Goal: Use online tool/utility: Utilize a website feature to perform a specific function

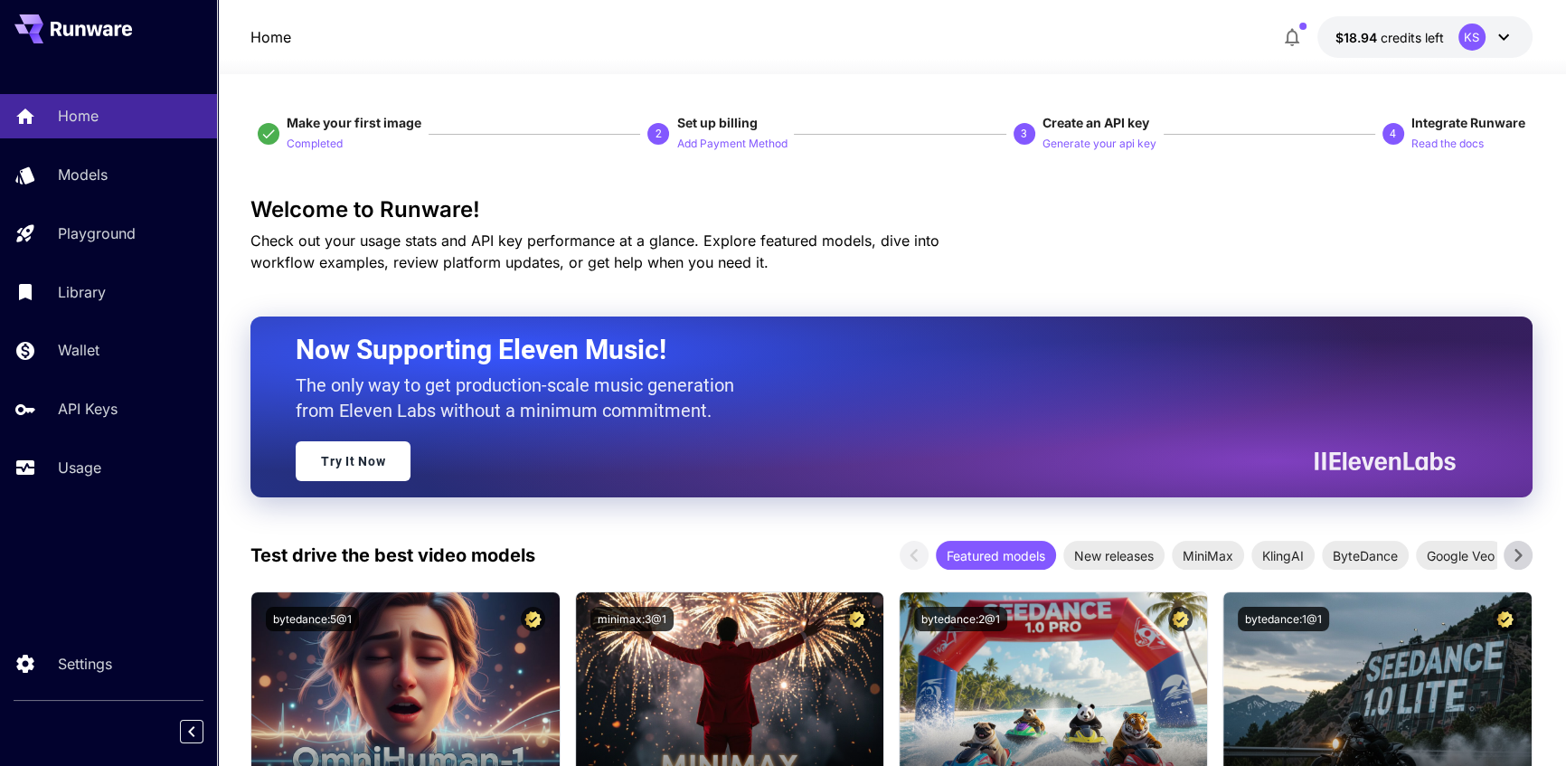
scroll to position [164, 0]
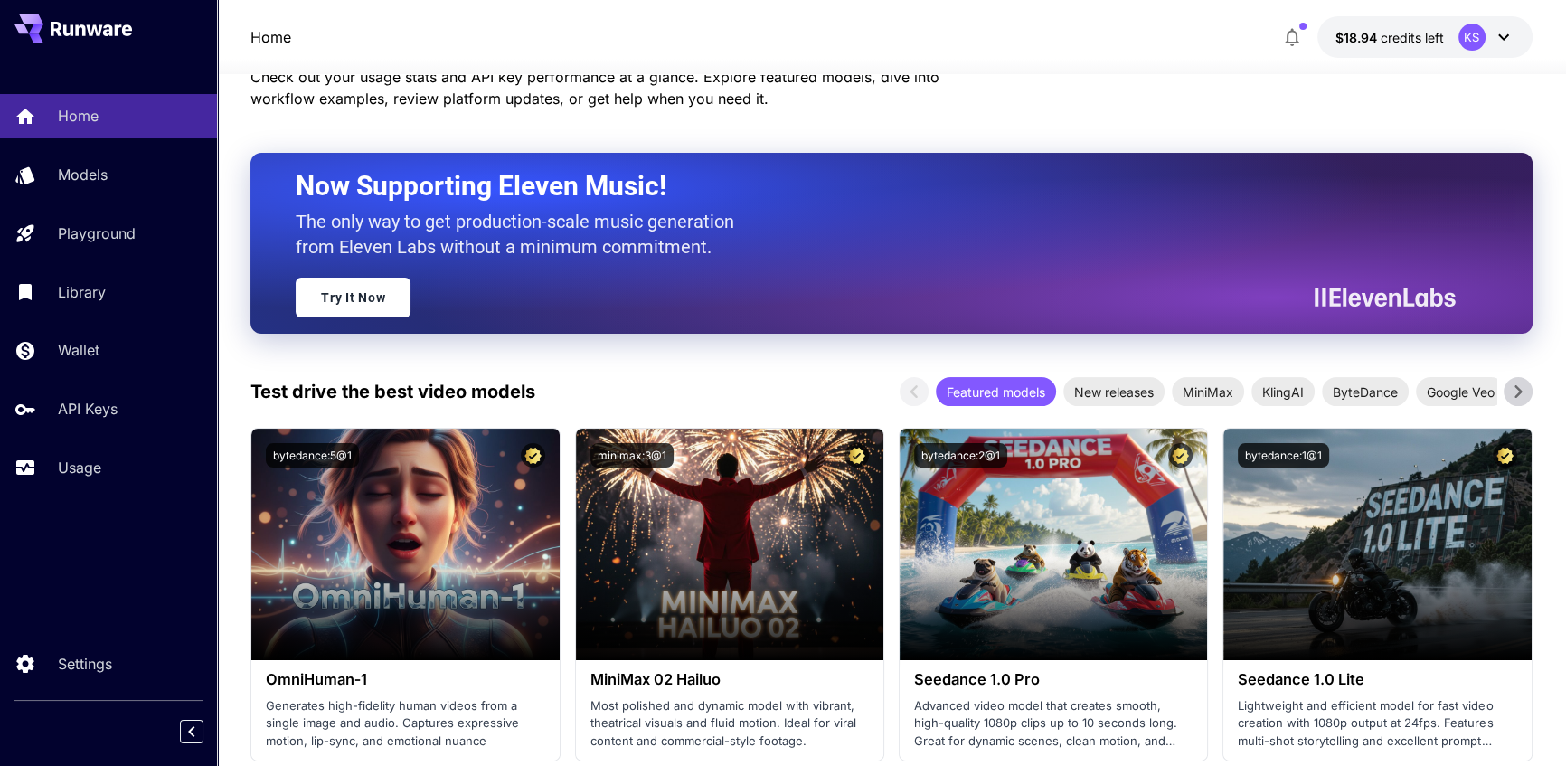
click at [1391, 24] on button "$18.94 credits left KS" at bounding box center [1425, 37] width 215 height 42
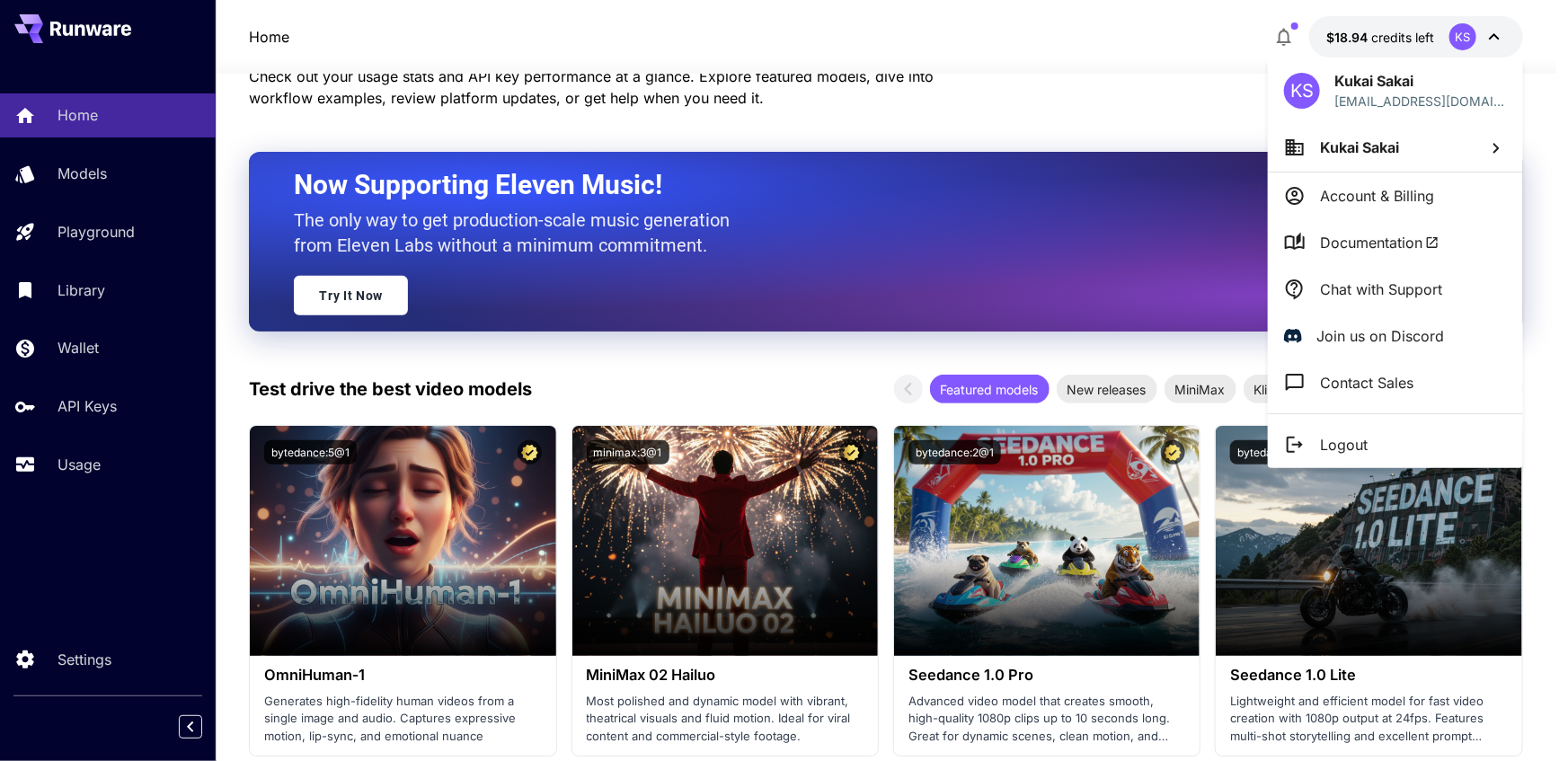
click at [996, 95] on div at bounding box center [784, 380] width 1568 height 761
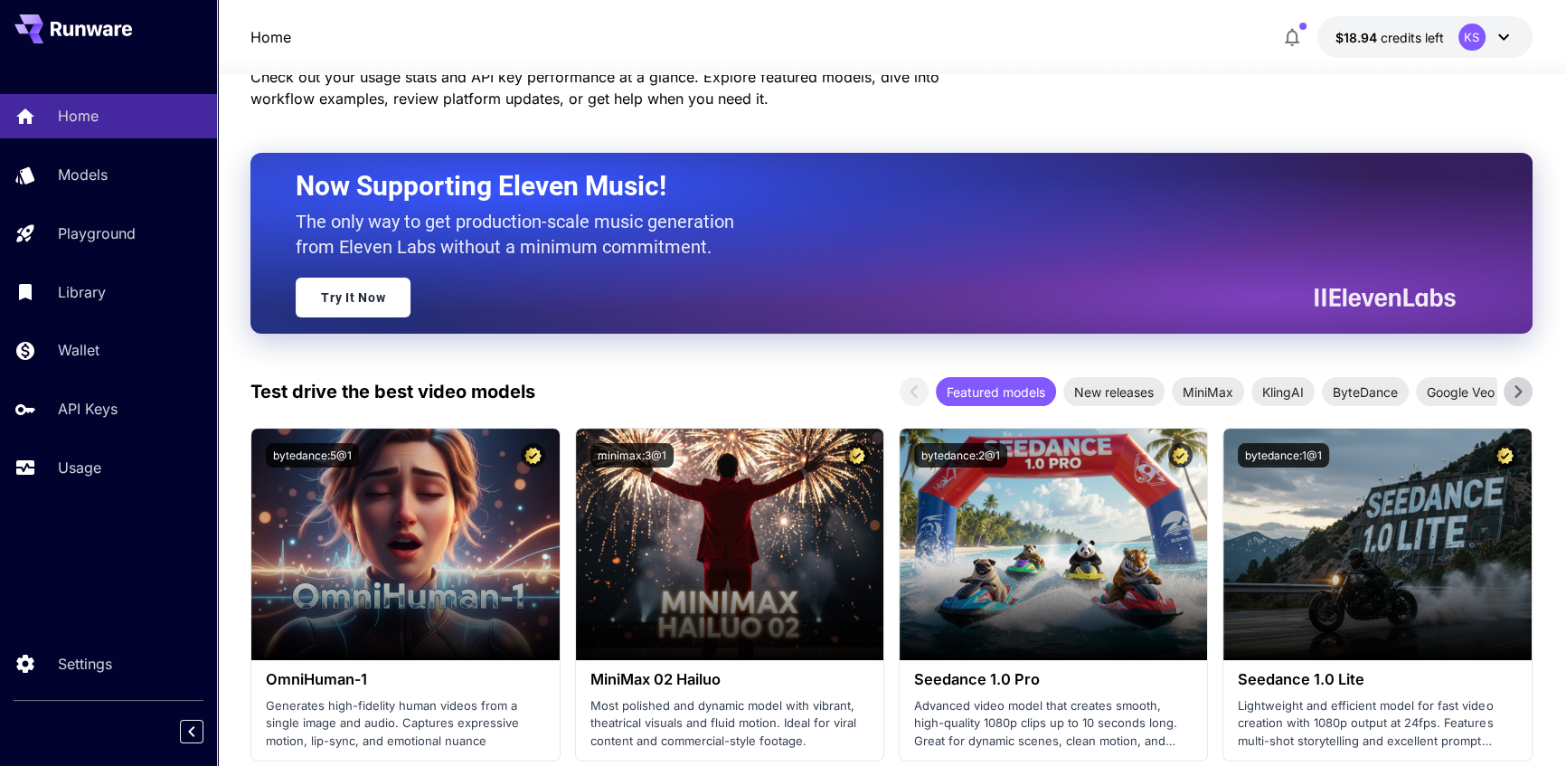
scroll to position [328, 0]
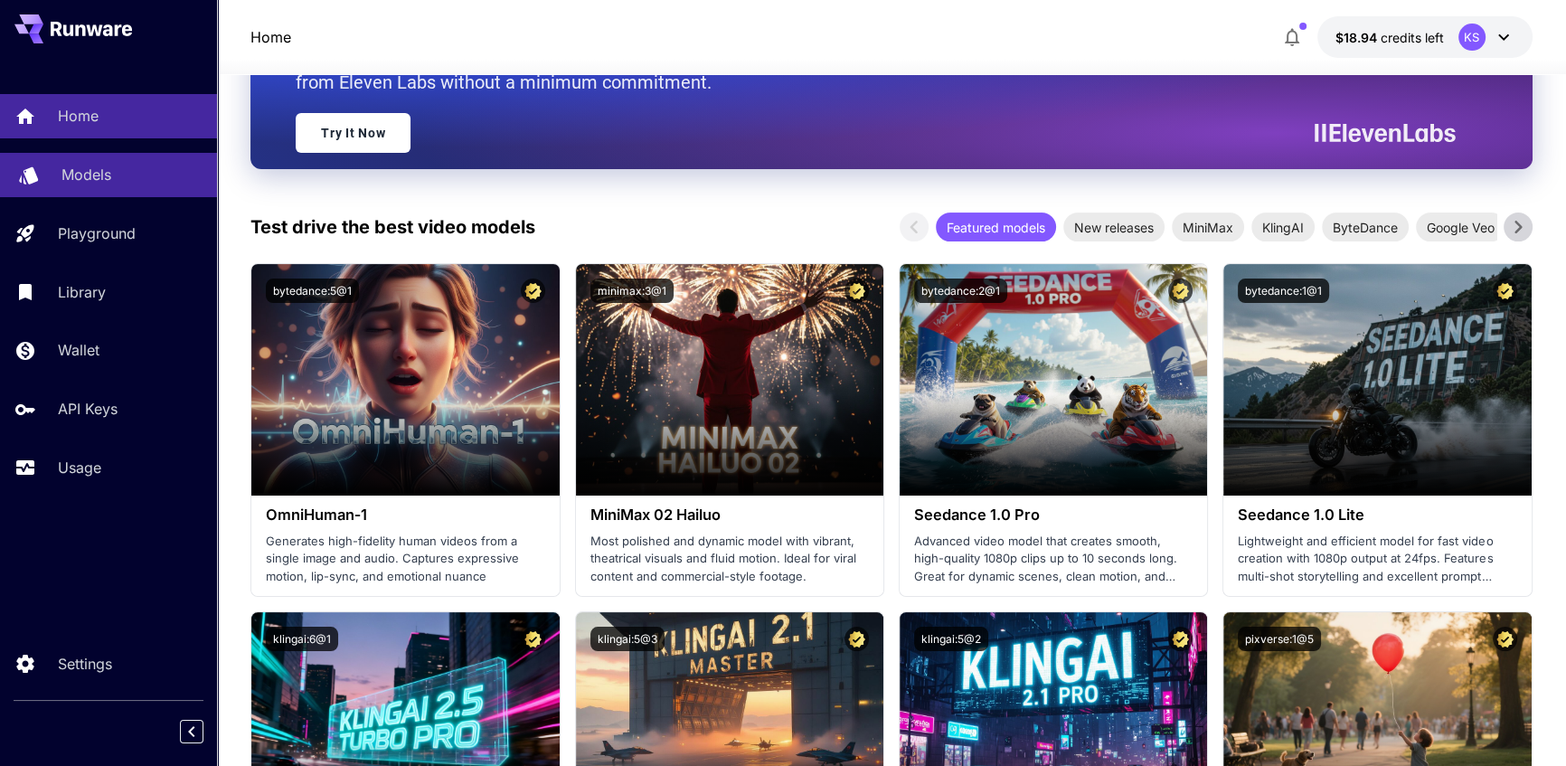
click at [150, 182] on div "Models" at bounding box center [131, 175] width 141 height 22
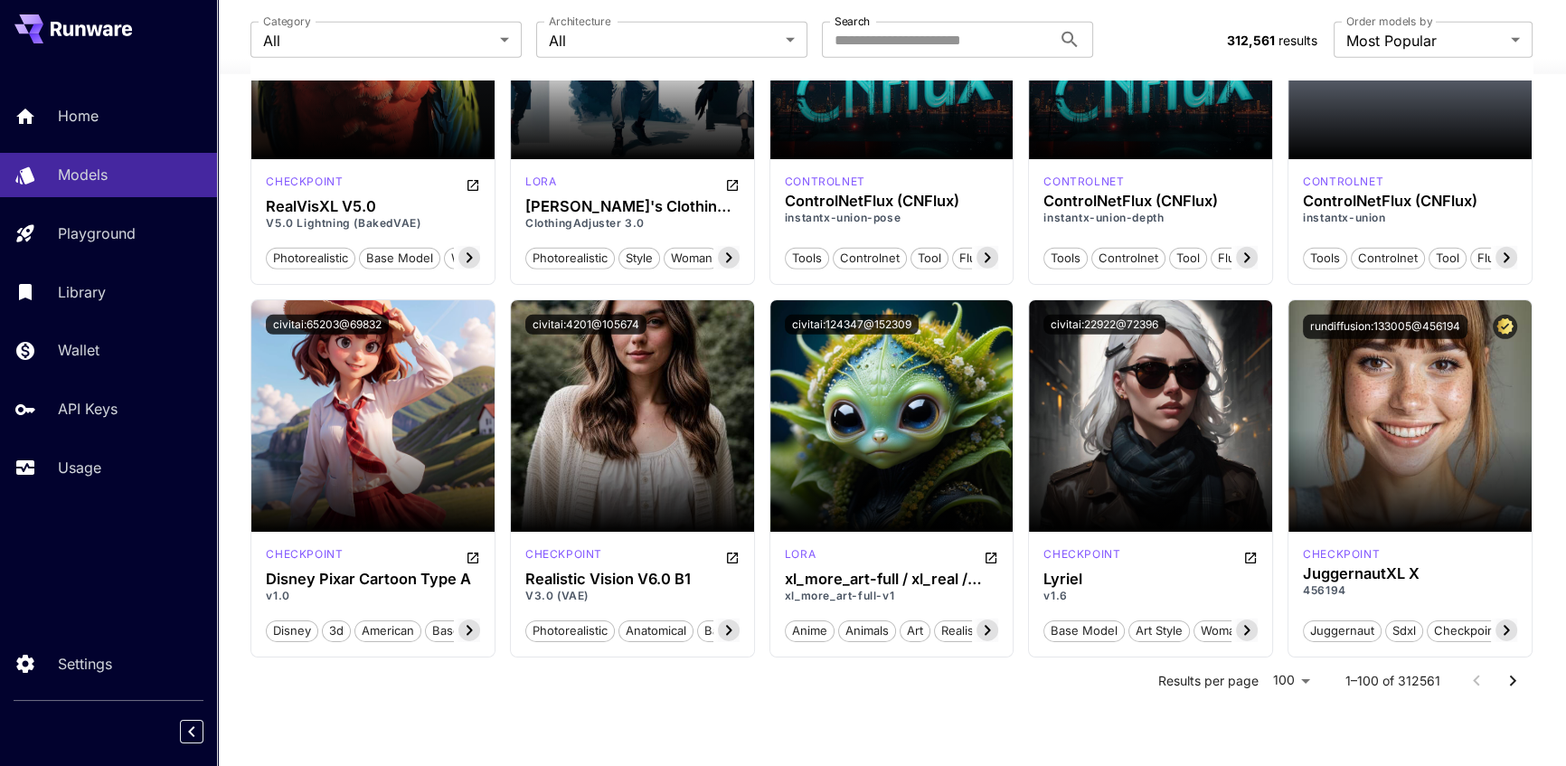
scroll to position [7000, 0]
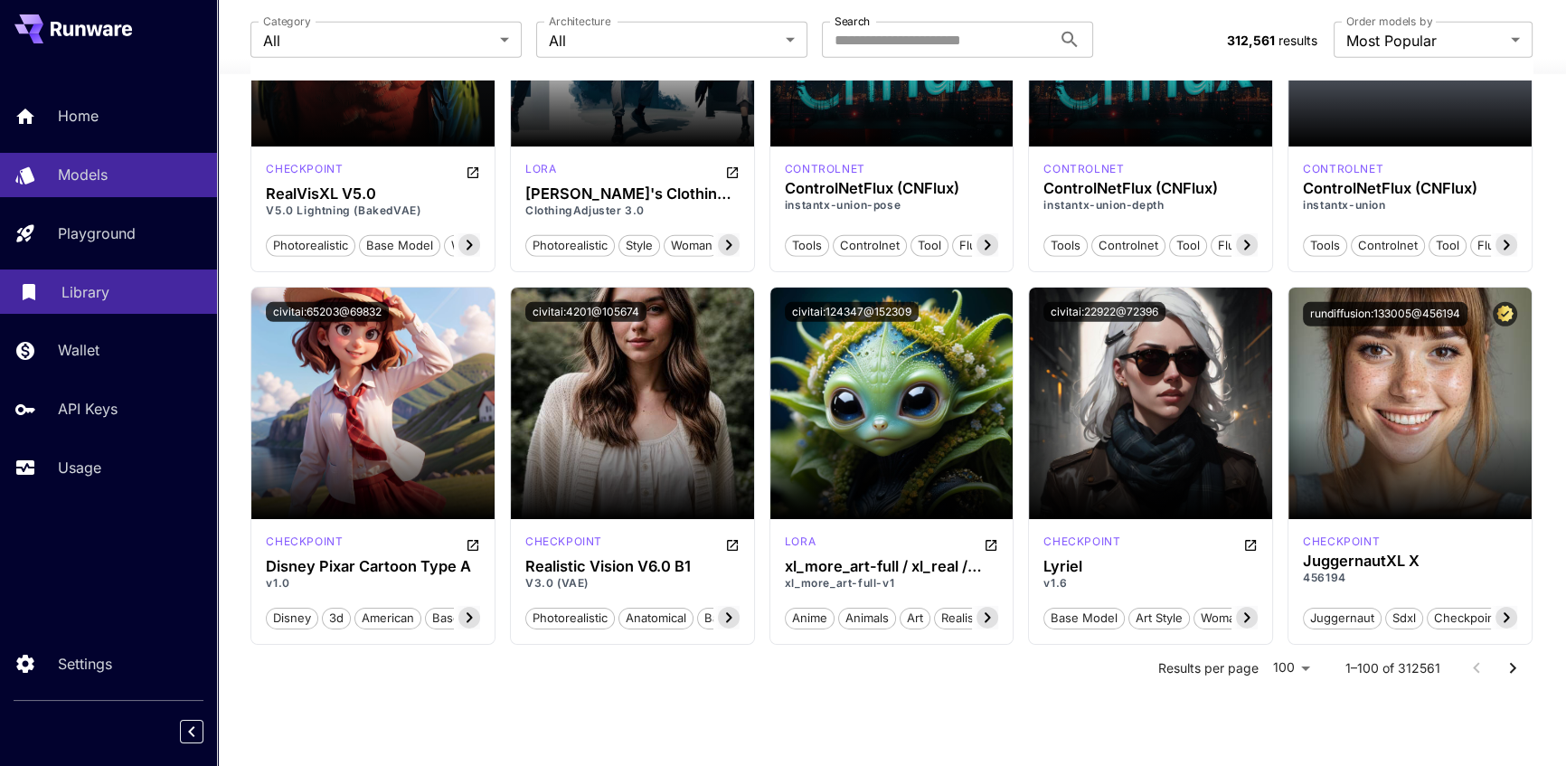
click at [92, 288] on p "Library" at bounding box center [85, 292] width 48 height 22
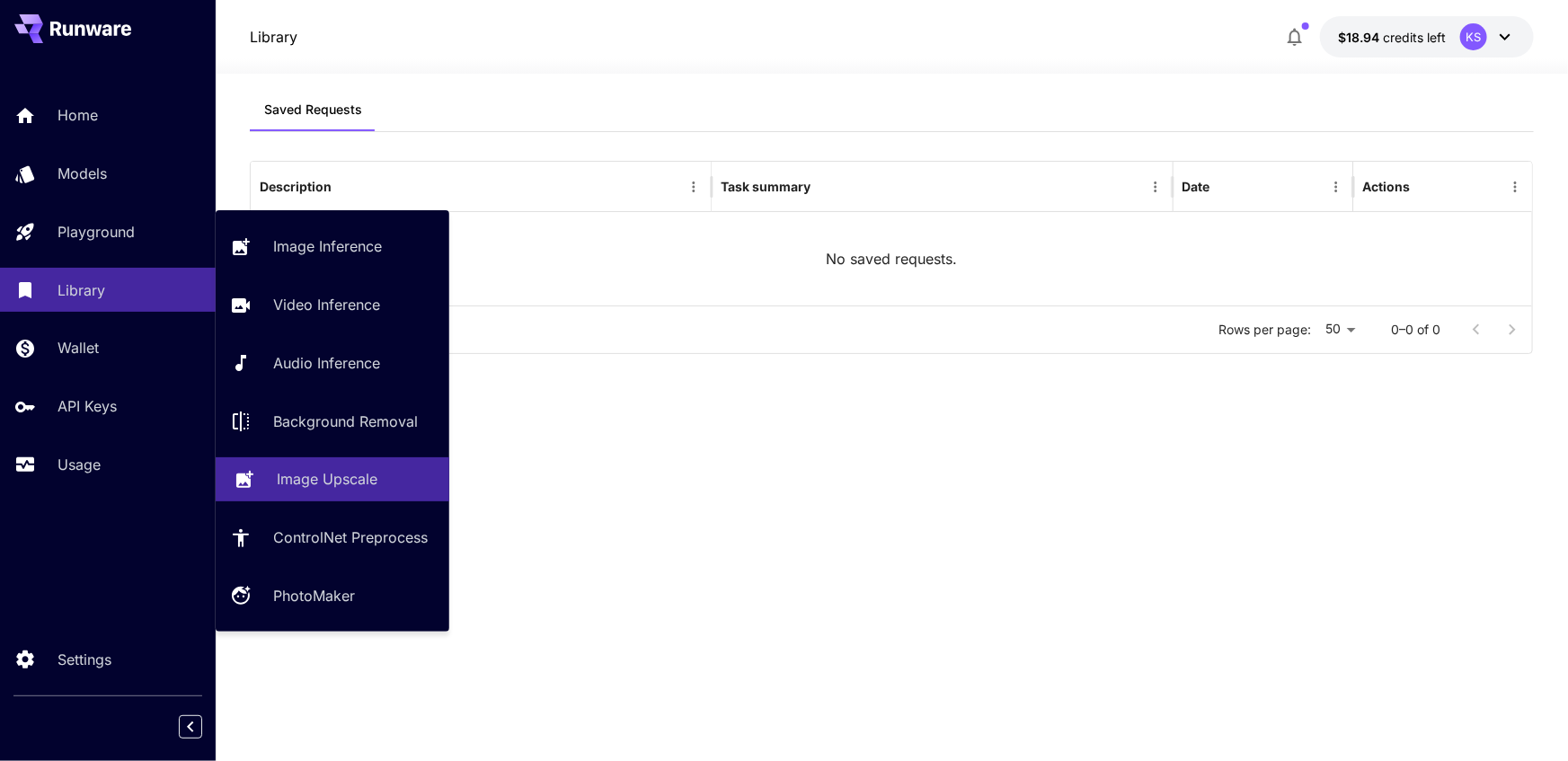
click at [312, 489] on p "Image Upscale" at bounding box center [327, 479] width 100 height 22
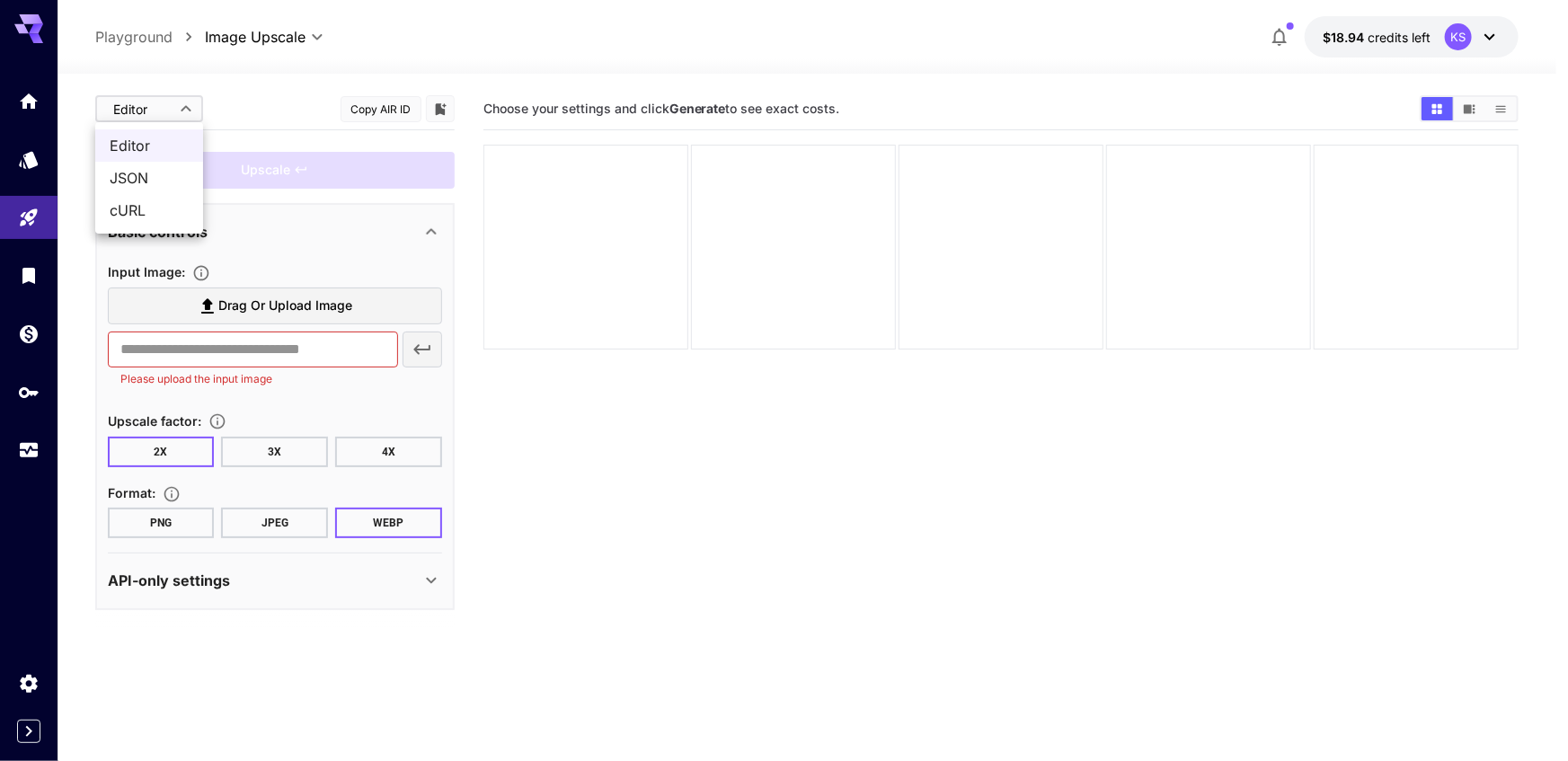
click at [171, 112] on body "**********" at bounding box center [784, 451] width 1568 height 903
click at [221, 100] on div at bounding box center [784, 380] width 1568 height 761
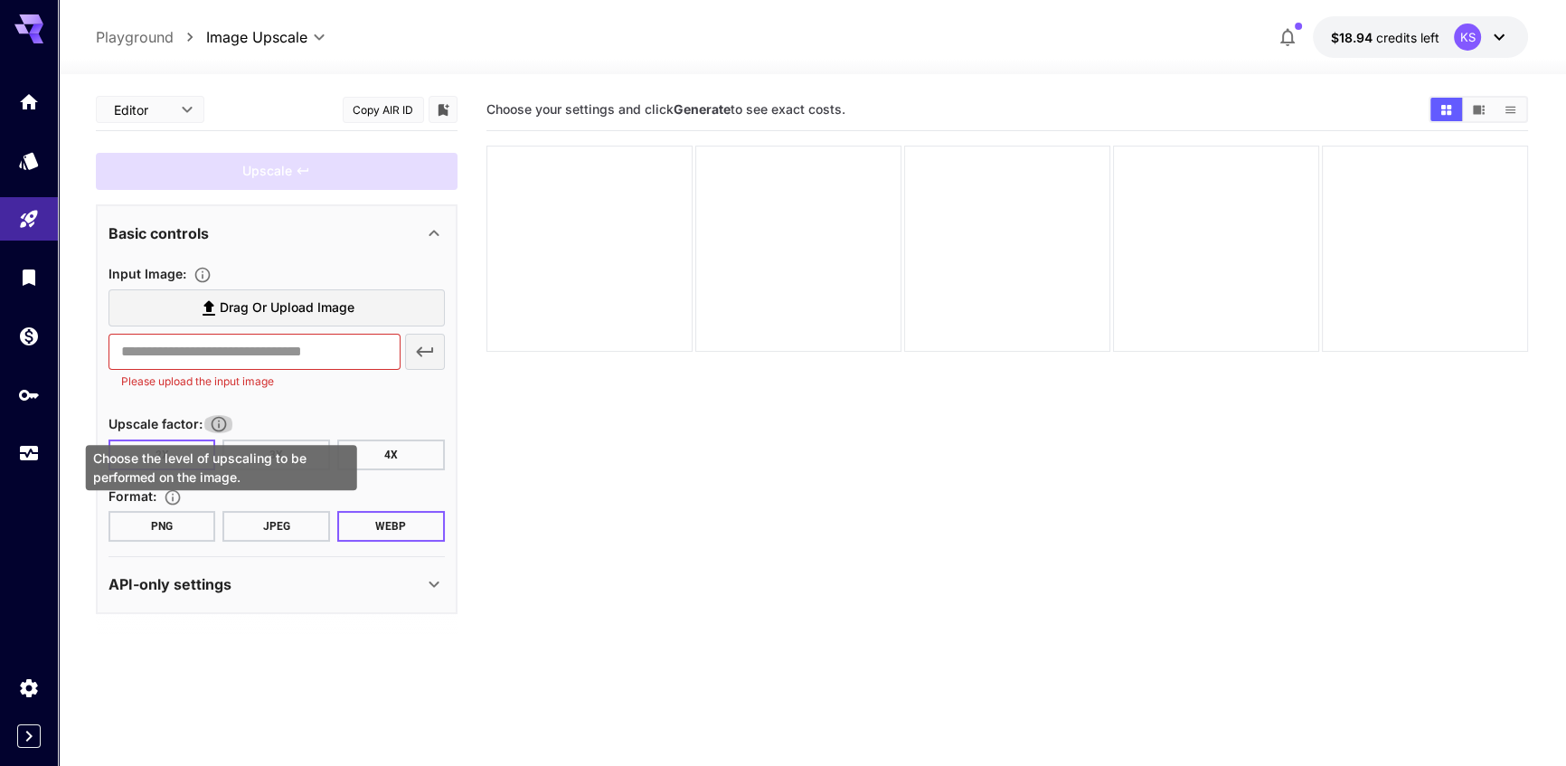
click at [224, 423] on icon "Choose the level of upscaling to be performed on the image." at bounding box center [219, 424] width 18 height 18
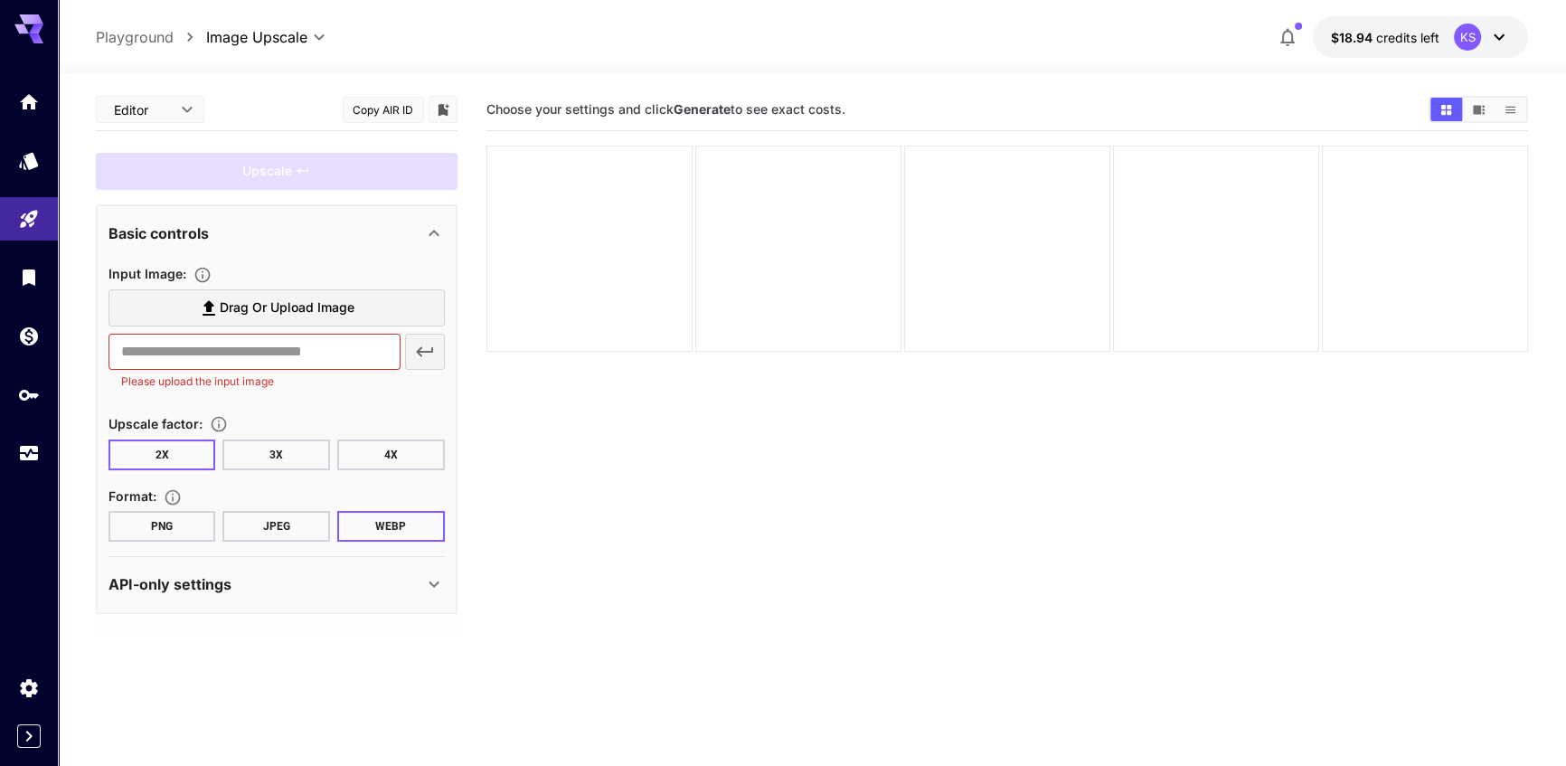
click at [615, 497] on section "Choose your settings and click Generate to see exact costs." at bounding box center [1008, 472] width 1043 height 766
